Goal: Task Accomplishment & Management: Manage account settings

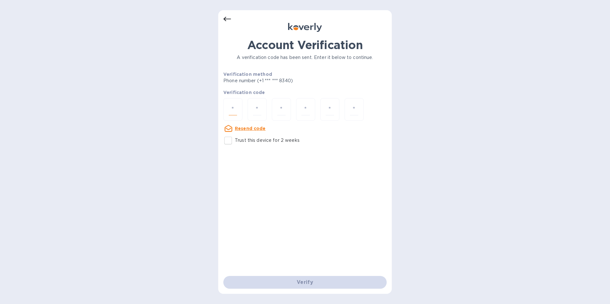
click at [233, 111] on input "number" at bounding box center [233, 110] width 8 height 12
type input "1"
type input "3"
type input "7"
type input "6"
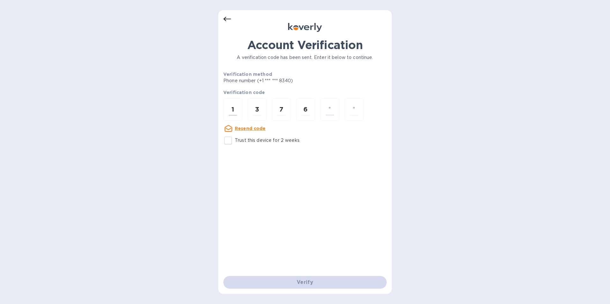
type input "1"
type input "5"
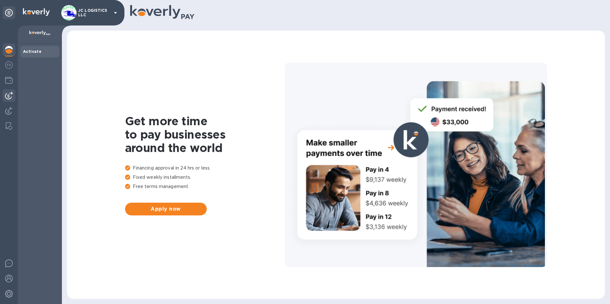
click at [8, 96] on img at bounding box center [9, 96] width 8 height 8
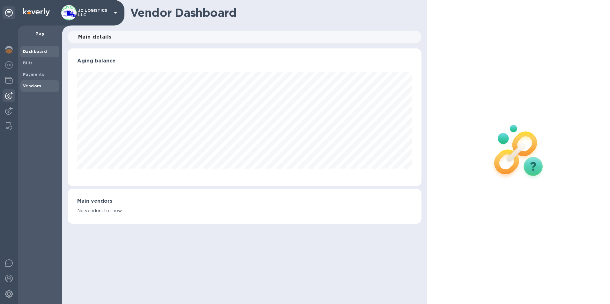
scroll to position [138, 354]
click at [32, 85] on b "Vendors" at bounding box center [32, 86] width 18 height 5
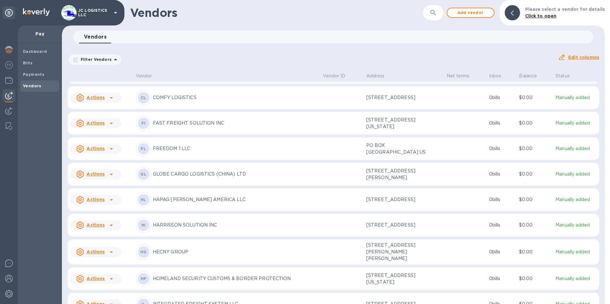
scroll to position [339, 0]
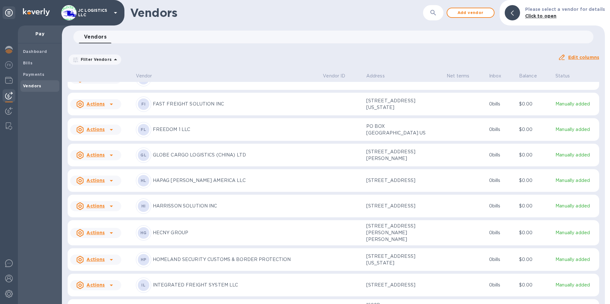
click at [109, 159] on icon at bounding box center [111, 156] width 8 height 8
click at [107, 228] on b "Add new bill" at bounding box center [103, 227] width 30 height 5
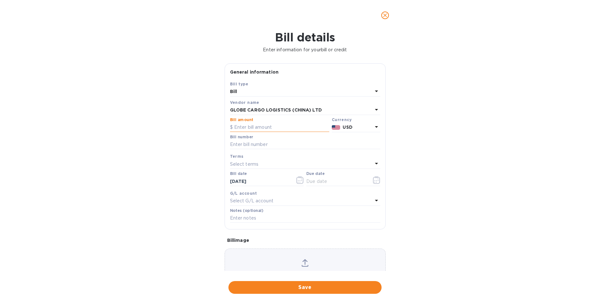
click at [256, 128] on input "text" at bounding box center [279, 128] width 99 height 10
type input "4,051.00"
click at [253, 146] on input "text" at bounding box center [305, 145] width 150 height 10
type input "D-Z2509024"
click at [376, 181] on icon "button" at bounding box center [376, 180] width 1 height 1
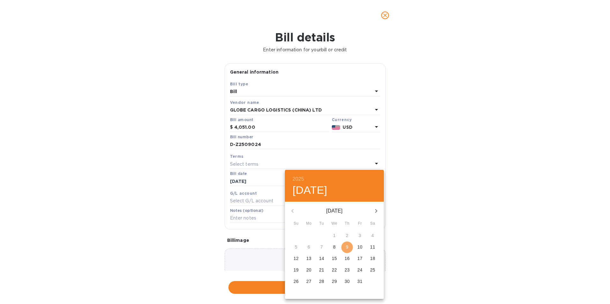
click at [345, 246] on span "9" at bounding box center [346, 247] width 11 height 6
type input "[DATE]"
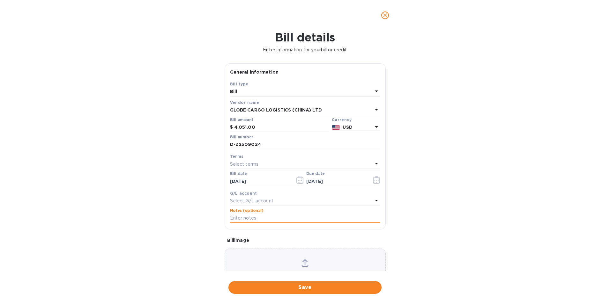
click at [265, 218] on input "text" at bounding box center [305, 219] width 150 height 10
type input "1055"
click at [306, 287] on span "Save" at bounding box center [304, 288] width 143 height 8
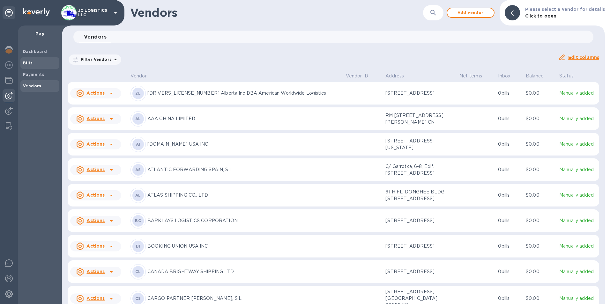
click at [26, 61] on b "Bills" at bounding box center [28, 63] width 10 height 5
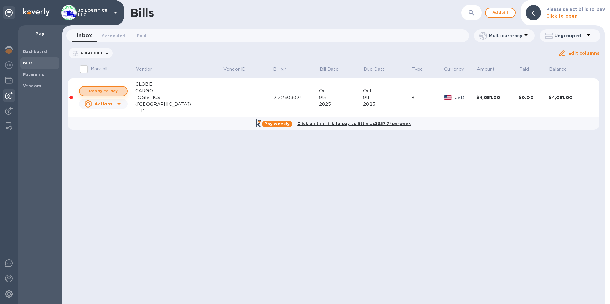
click at [113, 91] on span "Ready to pay" at bounding box center [103, 91] width 37 height 8
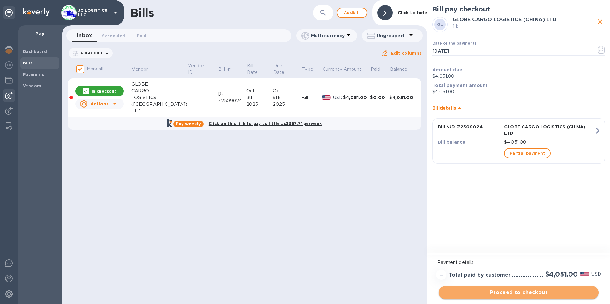
click at [527, 292] on span "Proceed to checkout" at bounding box center [519, 293] width 150 height 8
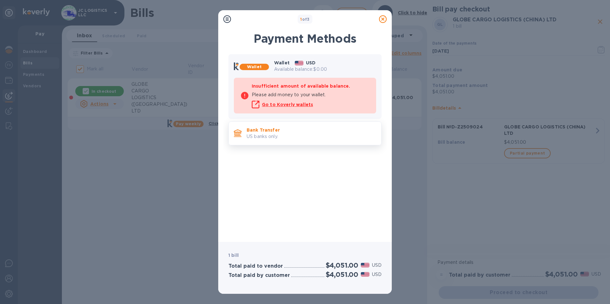
click at [274, 130] on p "Bank Transfer" at bounding box center [311, 130] width 129 height 6
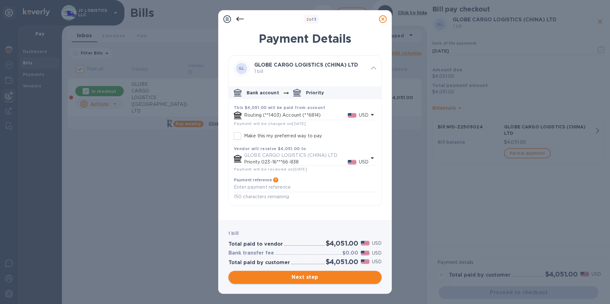
click at [313, 276] on span "Next step" at bounding box center [304, 278] width 143 height 8
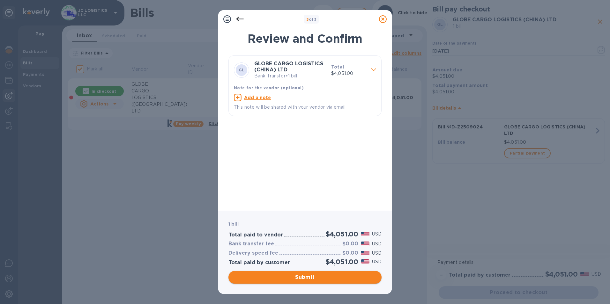
click at [313, 276] on span "Submit" at bounding box center [304, 278] width 143 height 8
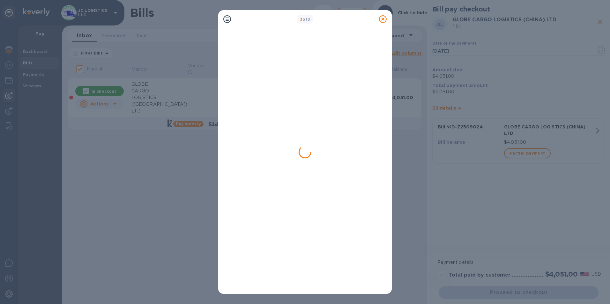
checkbox input "false"
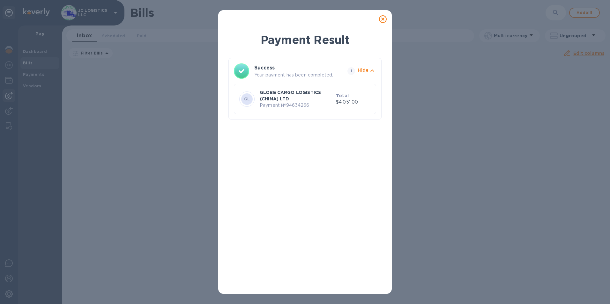
click at [381, 18] on icon at bounding box center [383, 19] width 8 height 8
